Goal: Find specific page/section: Find specific page/section

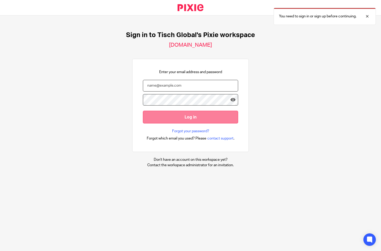
type input "rosie.lim@tischglobal.com"
click at [196, 116] on input "Log in" at bounding box center [190, 117] width 95 height 13
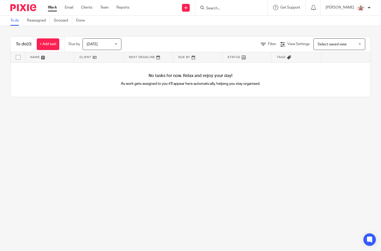
click at [245, 5] on form at bounding box center [233, 7] width 55 height 6
click at [243, 8] on input "Search" at bounding box center [229, 8] width 47 height 5
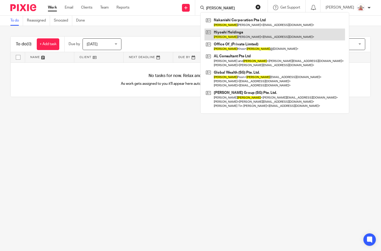
type input "bryan"
click at [250, 35] on link at bounding box center [274, 34] width 141 height 12
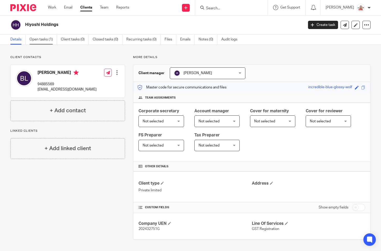
click at [42, 40] on link "Open tasks (1)" at bounding box center [43, 39] width 27 height 10
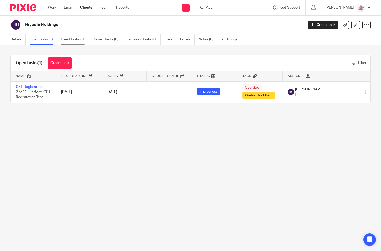
click at [73, 41] on link "Client tasks (0)" at bounding box center [75, 39] width 28 height 10
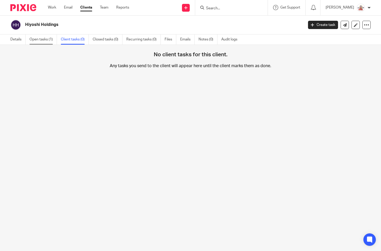
click at [44, 43] on link "Open tasks (1)" at bounding box center [43, 39] width 27 height 10
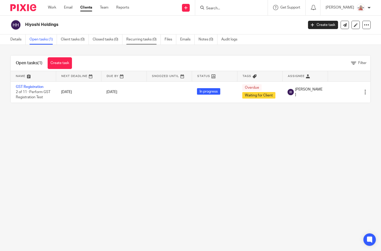
click at [153, 40] on link "Recurring tasks (0)" at bounding box center [143, 39] width 34 height 10
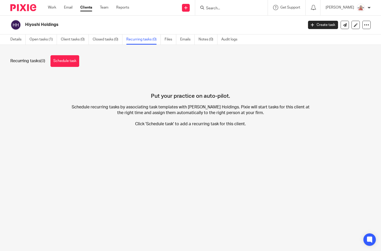
click at [12, 40] on link "Details" at bounding box center [17, 39] width 15 height 10
